Goal: Navigation & Orientation: Find specific page/section

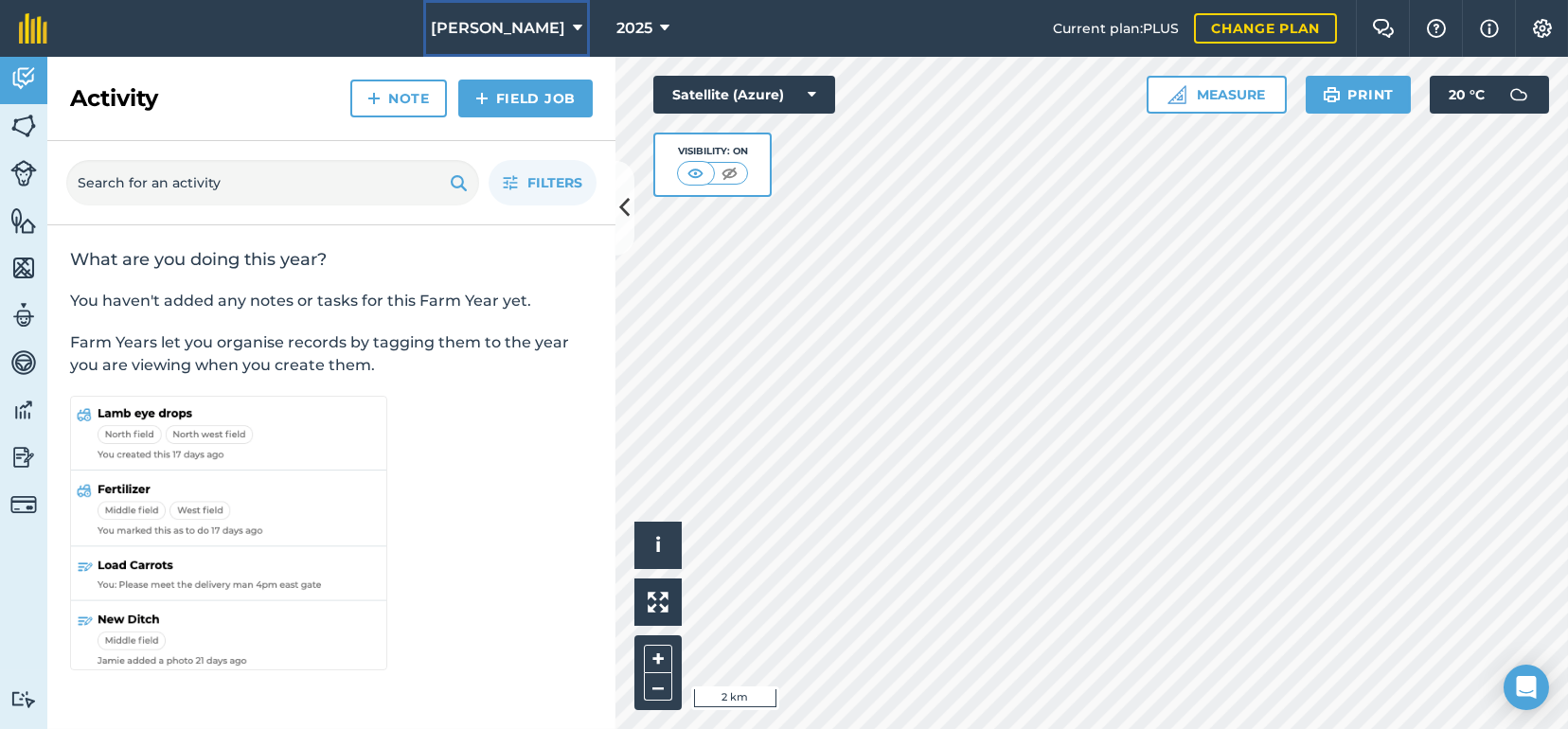
click at [574, 24] on icon at bounding box center [578, 28] width 10 height 23
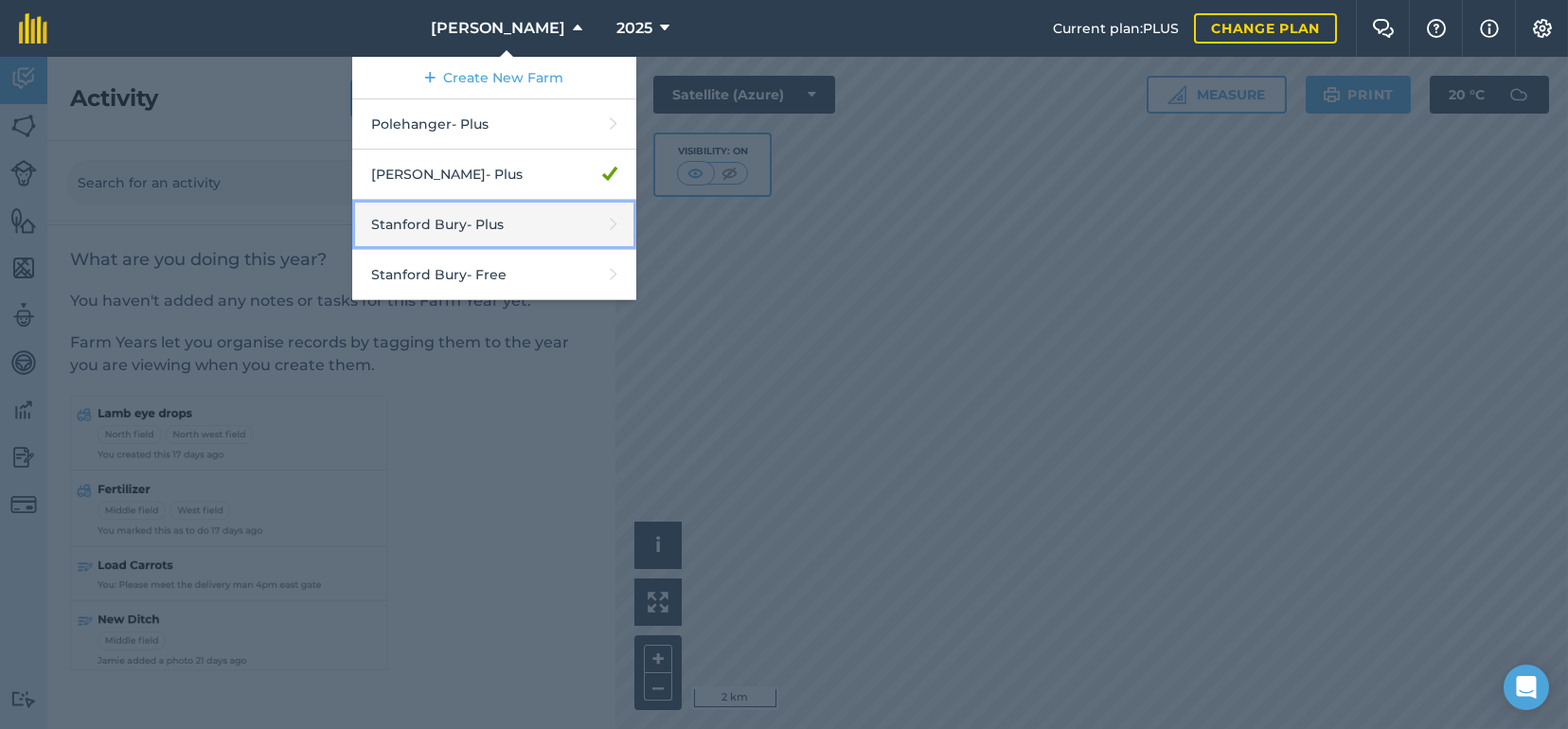
click at [414, 228] on link "Stanford Bury - Plus" at bounding box center [495, 224] width 285 height 50
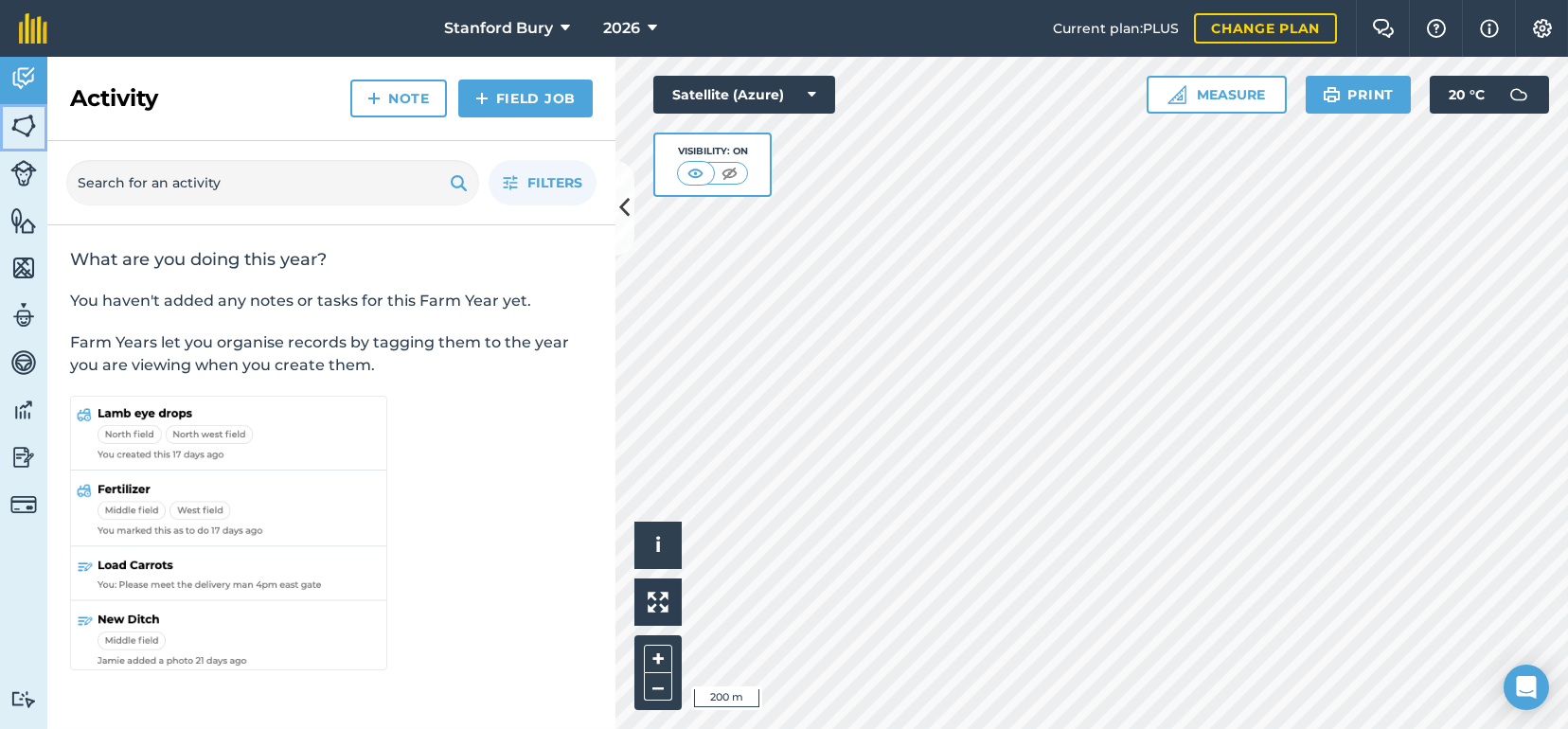
click at [27, 116] on img at bounding box center [24, 125] width 27 height 29
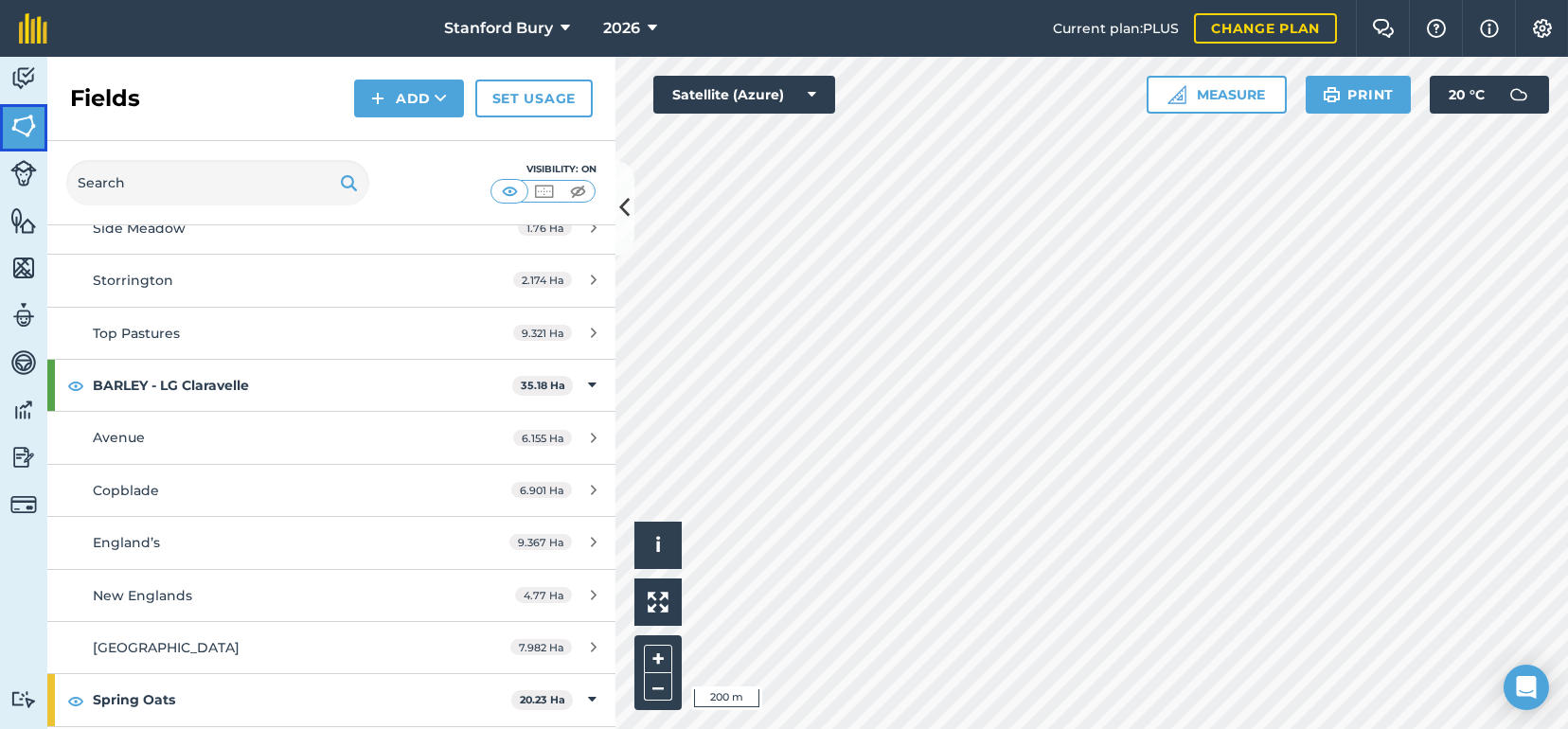
scroll to position [852, 0]
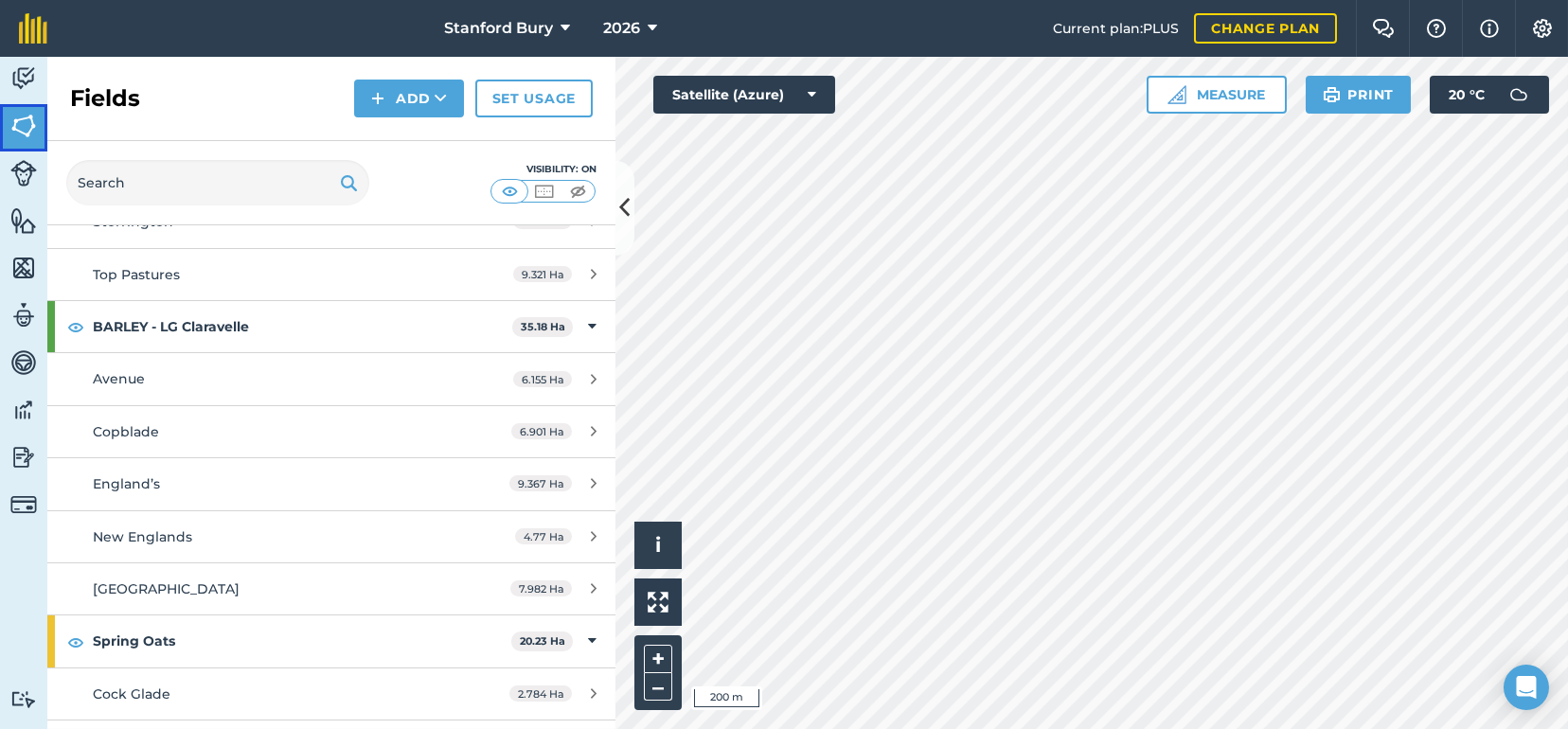
click at [0, 104] on link "Fields" at bounding box center [24, 127] width 47 height 47
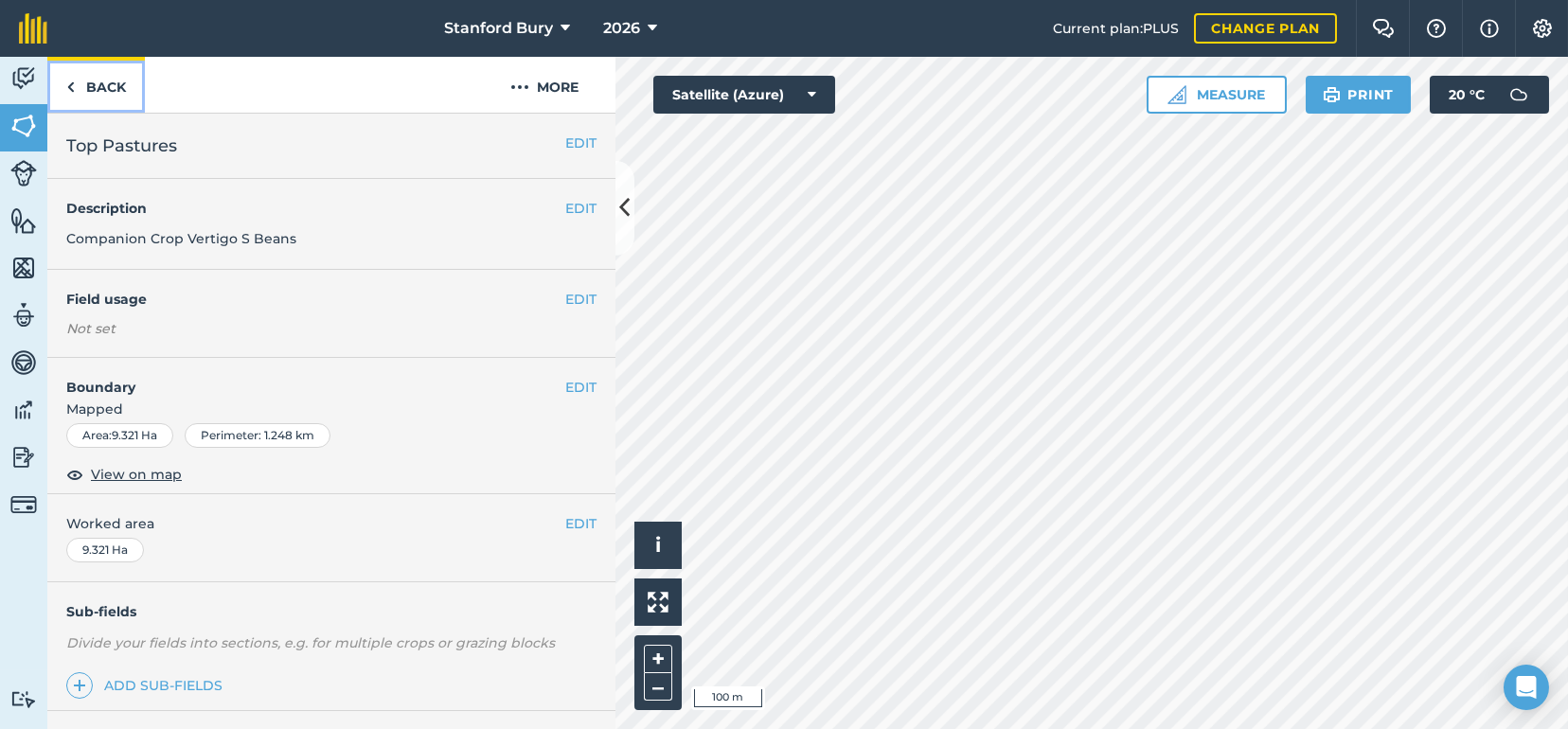
click at [80, 88] on link "Back" at bounding box center [96, 85] width 98 height 56
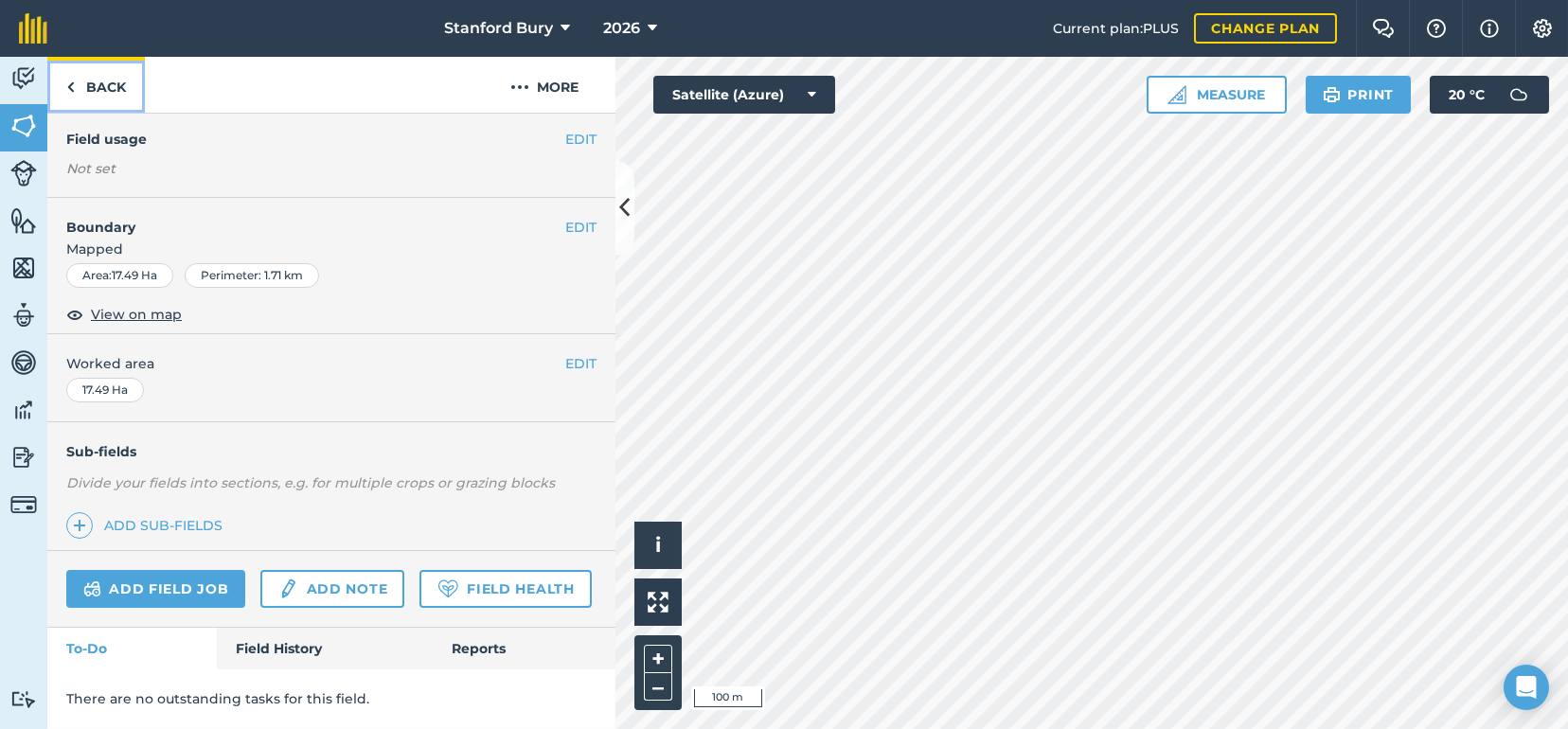
scroll to position [210, 0]
click at [101, 94] on link "Back" at bounding box center [96, 85] width 98 height 56
